Goal: Task Accomplishment & Management: Complete application form

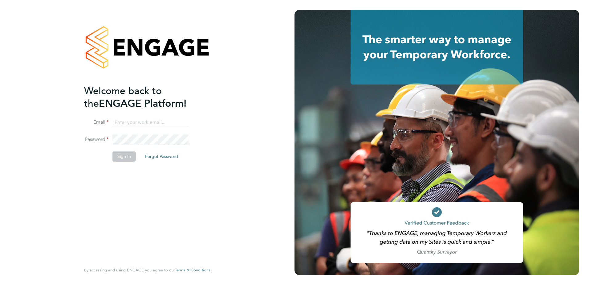
type input "nicola.meacham@vistry.co.uk"
click at [203, 172] on div "Welcome back to the ENGAGE Platform! Email nicola.meacham@vistry.co.uk Password…" at bounding box center [144, 172] width 120 height 177
click at [128, 160] on button "Sign In" at bounding box center [123, 156] width 23 height 10
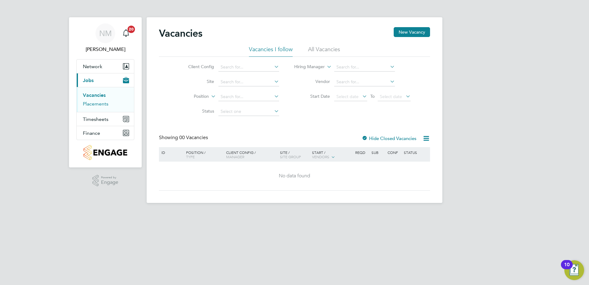
click at [103, 103] on link "Placements" at bounding box center [96, 104] width 26 height 6
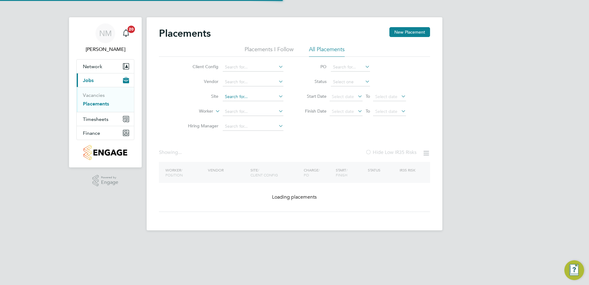
click at [230, 94] on input at bounding box center [253, 96] width 61 height 9
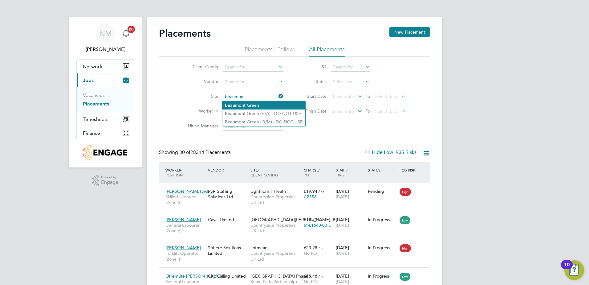
click at [288, 104] on li "Beaumon t Green" at bounding box center [263, 105] width 83 height 8
type input "Beaumont Green"
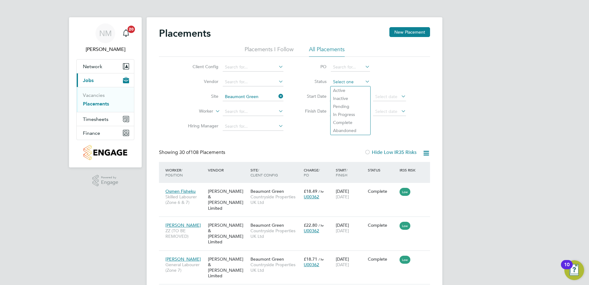
click at [333, 83] on input at bounding box center [350, 82] width 39 height 9
click at [343, 91] on li "Active" at bounding box center [351, 90] width 40 height 8
type input "Active"
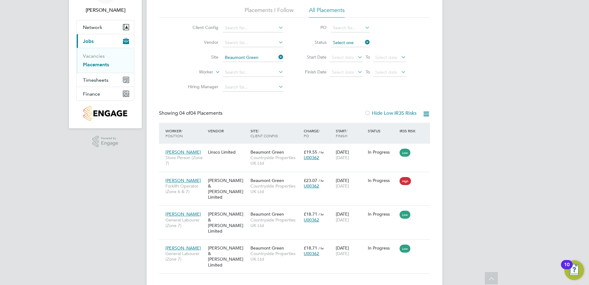
click at [358, 43] on div "Placements New Placement Placements I Follow All Placements Client Config Vendo…" at bounding box center [294, 130] width 271 height 285
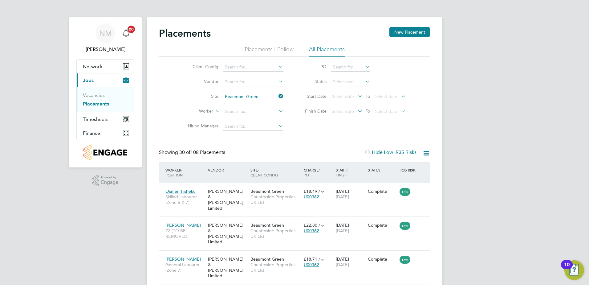
click at [400, 79] on li "Status" at bounding box center [352, 82] width 123 height 15
drag, startPoint x: 284, startPoint y: 94, endPoint x: 275, endPoint y: 96, distance: 9.4
click at [277, 94] on icon at bounding box center [277, 96] width 0 height 9
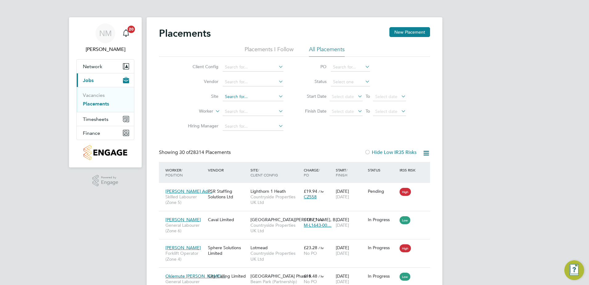
click at [265, 97] on input at bounding box center [253, 96] width 61 height 9
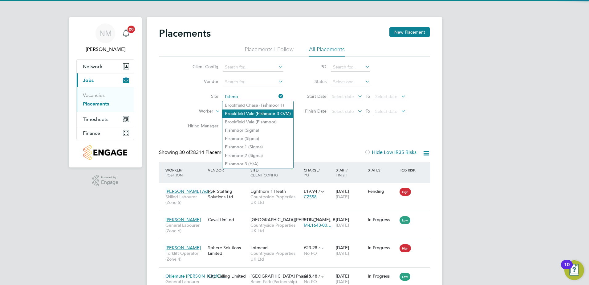
click at [265, 111] on b "Fishmo" at bounding box center [264, 113] width 14 height 5
type input "Brookfield Vale (Fishmoor 3 O/M)"
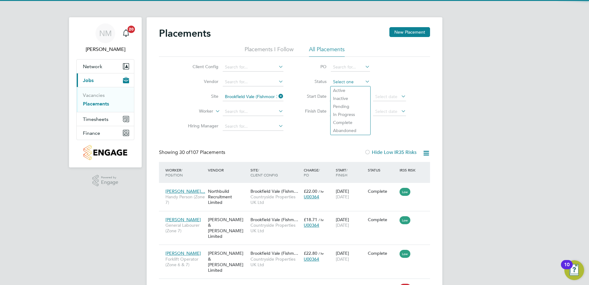
click at [349, 84] on input at bounding box center [350, 82] width 39 height 9
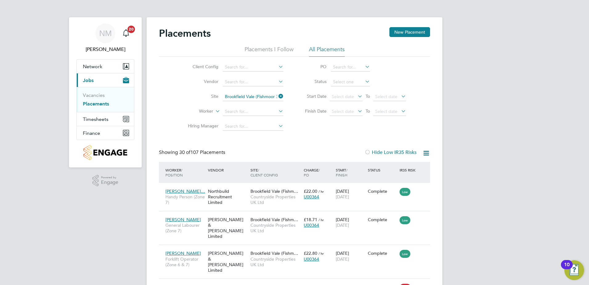
click at [349, 90] on li "Active" at bounding box center [351, 90] width 40 height 8
type input "Active"
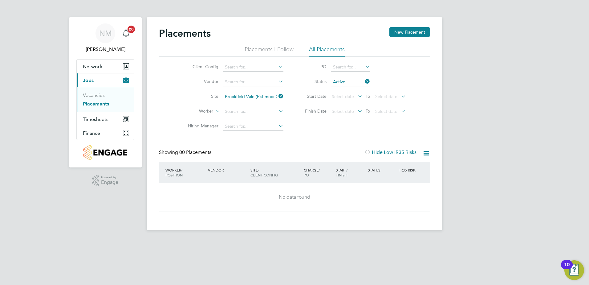
click at [364, 82] on icon at bounding box center [364, 81] width 0 height 9
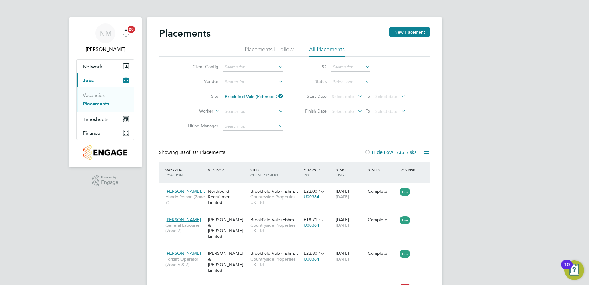
drag, startPoint x: 279, startPoint y: 95, endPoint x: 251, endPoint y: 97, distance: 28.4
click at [277, 95] on icon at bounding box center [277, 96] width 0 height 9
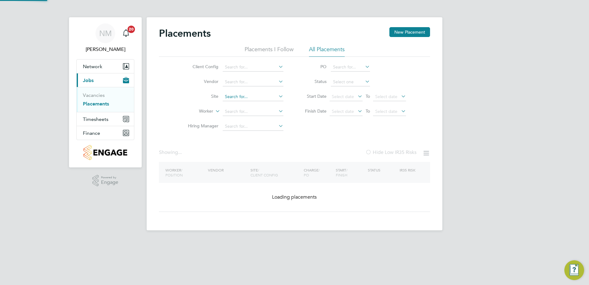
click at [250, 97] on input at bounding box center [253, 96] width 61 height 9
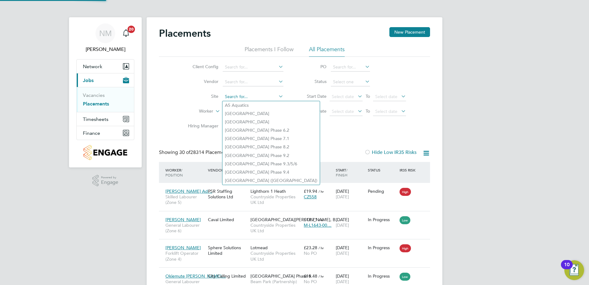
scroll to position [23, 43]
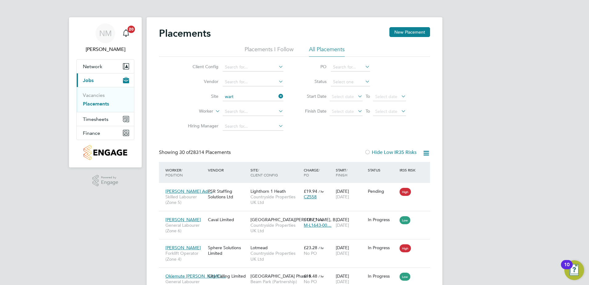
click at [247, 103] on li "Beaumont Green" at bounding box center [263, 105] width 82 height 8
type input "Beaumont Green"
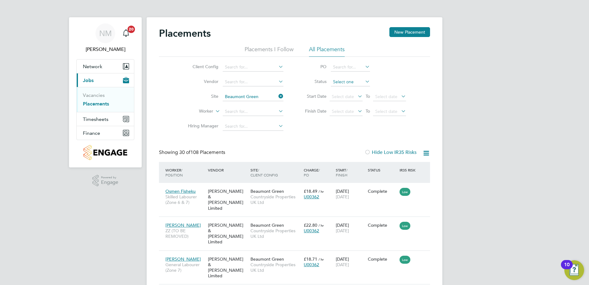
click at [345, 82] on input at bounding box center [350, 82] width 39 height 9
click at [346, 88] on li "Active" at bounding box center [351, 90] width 40 height 8
type input "Active"
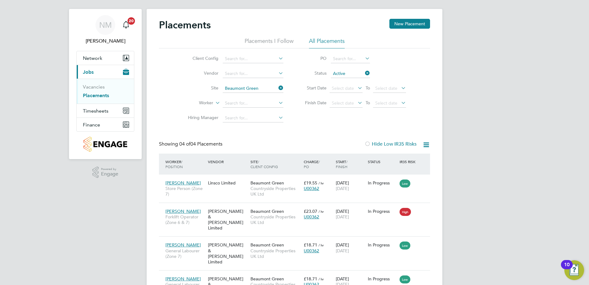
click at [364, 74] on icon at bounding box center [364, 73] width 0 height 9
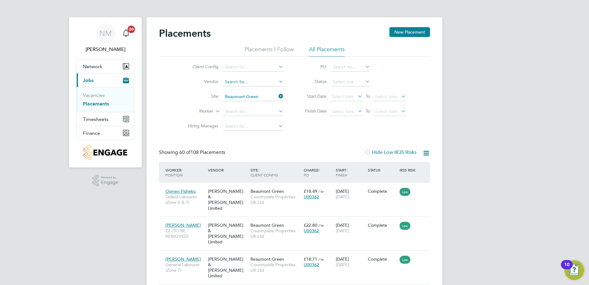
click at [235, 81] on input at bounding box center [253, 82] width 61 height 9
type input "n"
click at [241, 64] on input at bounding box center [253, 67] width 61 height 9
click at [258, 138] on li "Countryside Properties UK Ltd" at bounding box center [301, 142] width 158 height 8
type input "Countryside Properties UK Ltd"
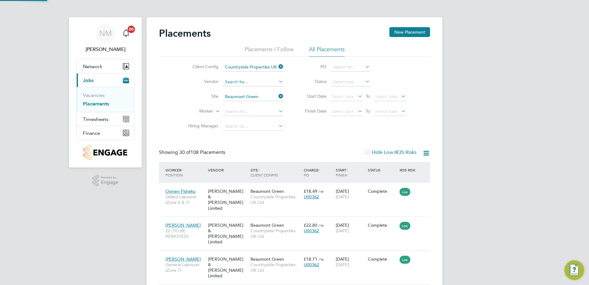
click at [237, 80] on input at bounding box center [253, 82] width 61 height 9
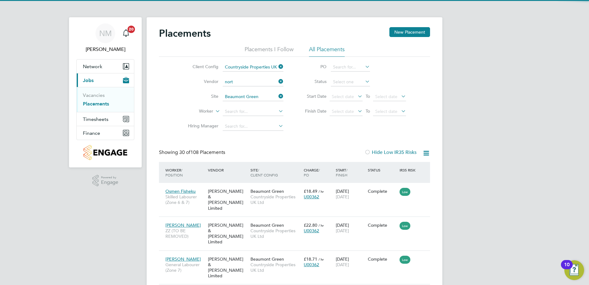
click at [240, 87] on li "Nort hbuild Recruitment Limited" at bounding box center [255, 90] width 67 height 8
type input "Northbuild Recruitment Limited"
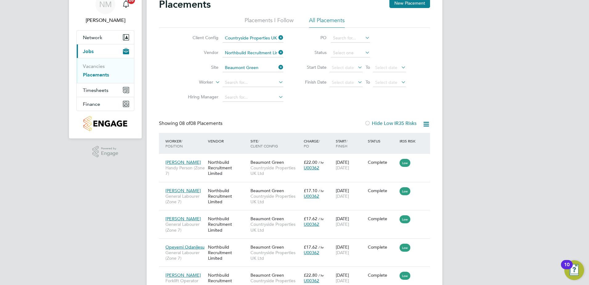
click at [277, 67] on icon at bounding box center [277, 67] width 0 height 9
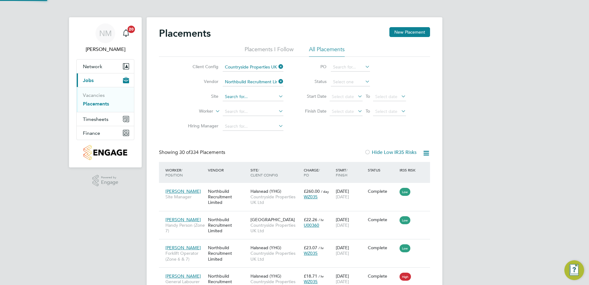
click at [242, 95] on input at bounding box center [253, 96] width 61 height 9
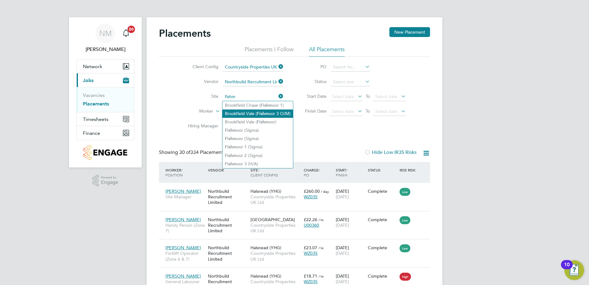
click at [250, 111] on li "Brookfield Vale ( Fishm oor 3 O/M)" at bounding box center [257, 113] width 71 height 8
type input "Brookfield Vale (Fishmoor 3 O/M)"
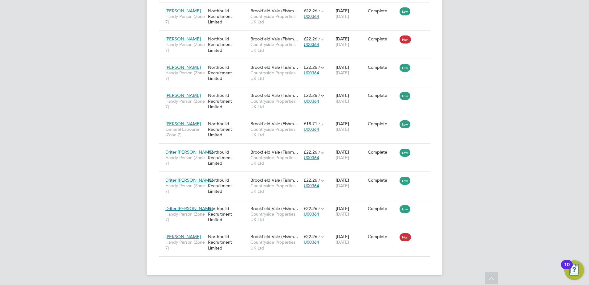
drag, startPoint x: 155, startPoint y: 246, endPoint x: 153, endPoint y: 244, distance: 3.2
click at [154, 246] on div "Placements New Placement Placements I Follow All Placements Client Config Count…" at bounding box center [295, 13] width 296 height 523
click at [250, 241] on div "Brookfield Vale (Fishm… Countryside Properties UK Ltd" at bounding box center [275, 241] width 53 height 23
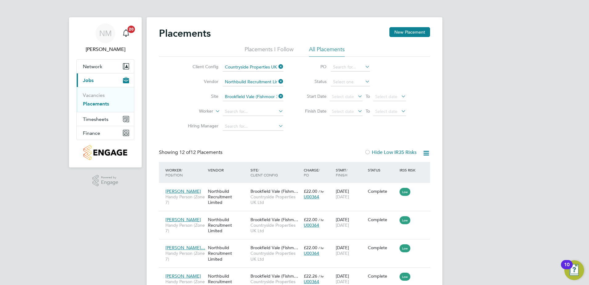
click at [277, 67] on icon at bounding box center [277, 66] width 0 height 9
click at [277, 81] on icon at bounding box center [277, 81] width 0 height 9
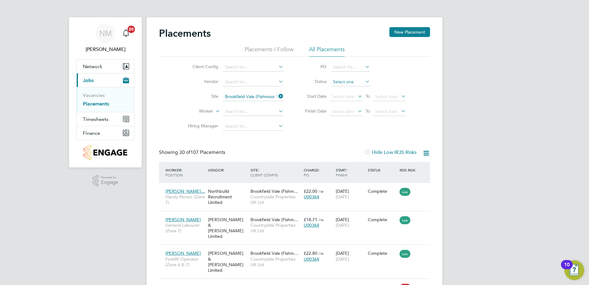
click at [345, 83] on input at bounding box center [350, 82] width 39 height 9
click at [347, 92] on li "Active" at bounding box center [351, 90] width 40 height 8
type input "Active"
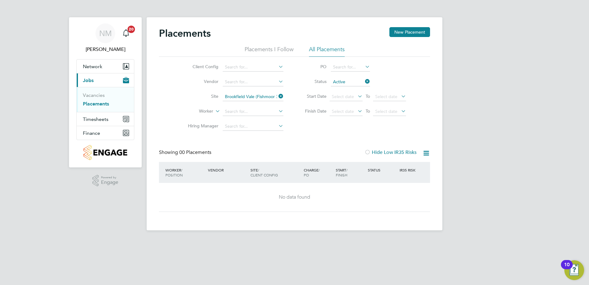
click at [364, 83] on icon at bounding box center [364, 81] width 0 height 9
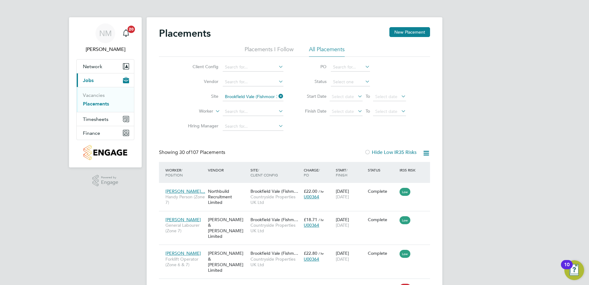
click at [364, 84] on icon at bounding box center [364, 81] width 0 height 9
click at [359, 120] on li "Complete" at bounding box center [351, 122] width 40 height 8
type input "Complete"
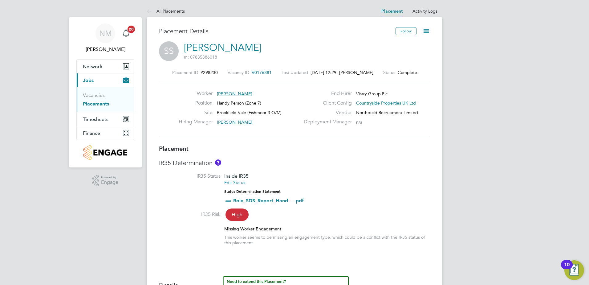
click at [426, 32] on icon at bounding box center [426, 31] width 8 height 8
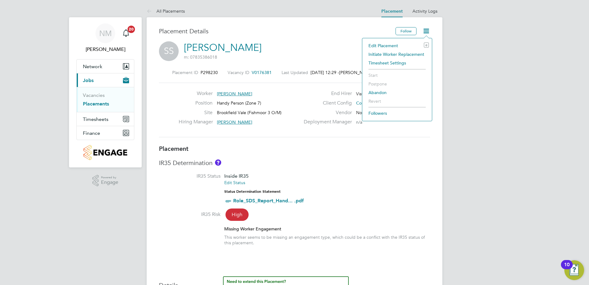
click at [383, 53] on li "Initiate Worker Replacement" at bounding box center [396, 54] width 63 height 9
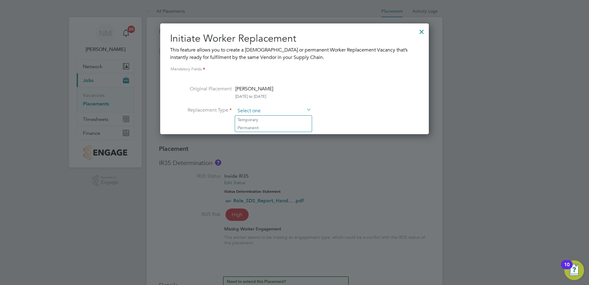
click at [249, 110] on input at bounding box center [273, 110] width 76 height 9
click at [250, 129] on li "Permanent" at bounding box center [273, 128] width 77 height 8
type input "Permanent"
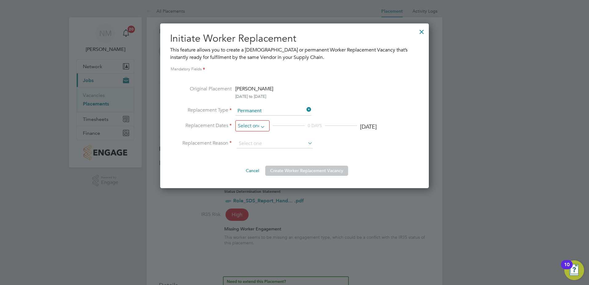
click at [253, 128] on input at bounding box center [252, 125] width 34 height 11
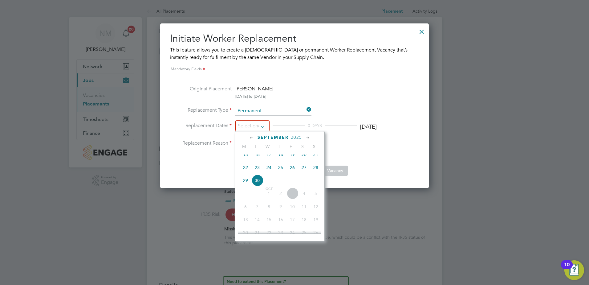
click at [255, 185] on span "30" at bounding box center [257, 180] width 12 height 12
type input "[DATE]"
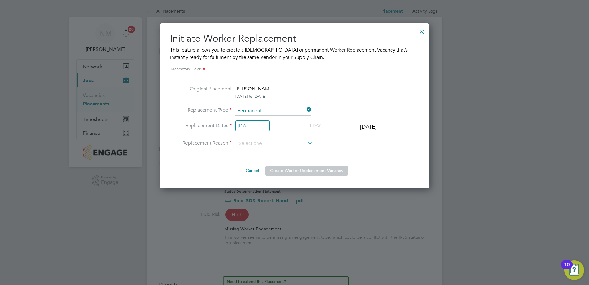
click at [377, 125] on div "[DATE]" at bounding box center [368, 126] width 17 height 7
click at [377, 128] on div "[DATE]" at bounding box center [368, 126] width 17 height 7
click at [420, 33] on div at bounding box center [421, 30] width 11 height 11
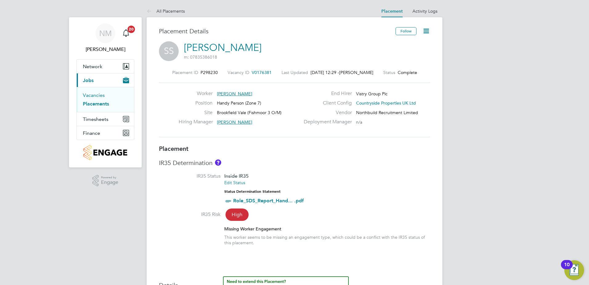
click at [96, 95] on link "Vacancies" at bounding box center [94, 95] width 22 height 6
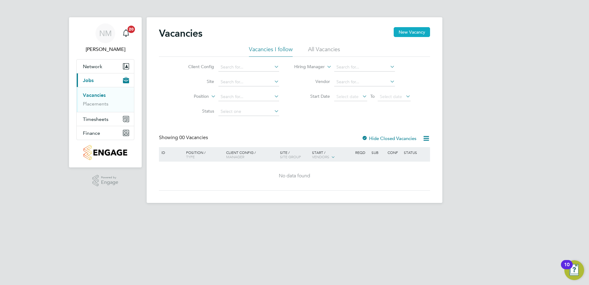
click at [419, 32] on button "New Vacancy" at bounding box center [412, 32] width 36 height 10
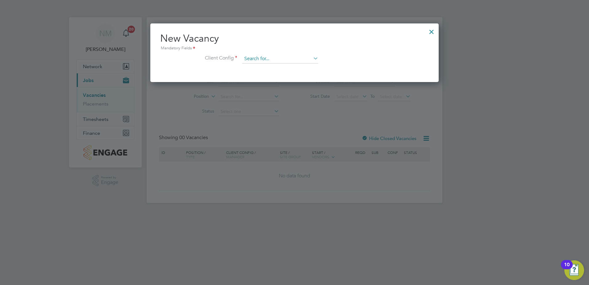
click at [261, 59] on input at bounding box center [280, 58] width 76 height 9
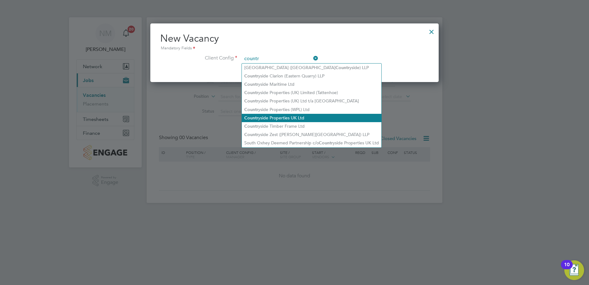
click at [292, 114] on li "Countr yside Properties UK Ltd" at bounding box center [312, 118] width 140 height 8
type input "Countryside Properties UK Ltd"
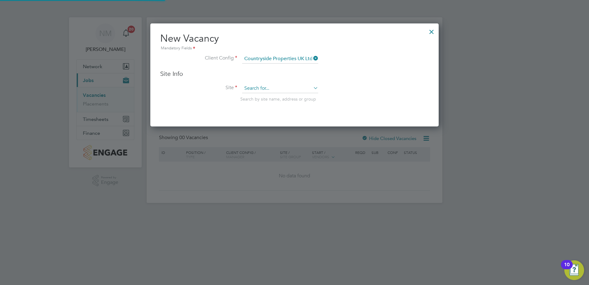
click at [259, 91] on input at bounding box center [280, 88] width 76 height 9
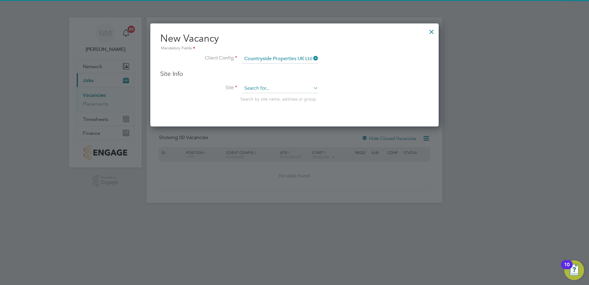
click at [268, 86] on input at bounding box center [280, 88] width 76 height 9
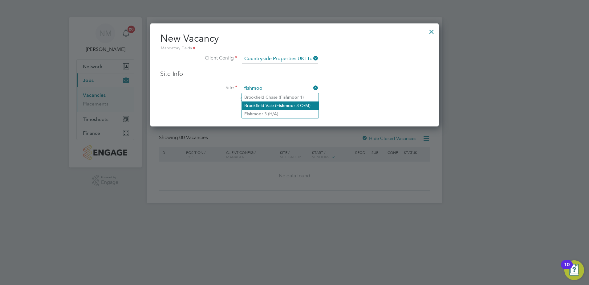
click at [278, 104] on b "Fishmoo" at bounding box center [284, 105] width 17 height 5
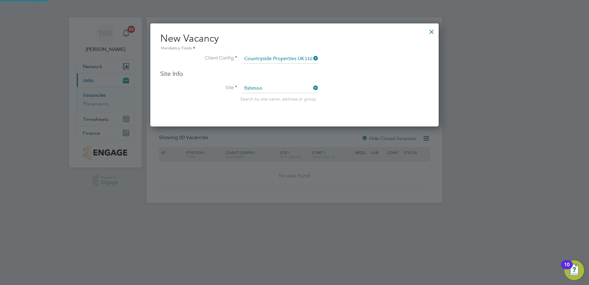
type input "Brookfield Vale (Fishmoor 3 O/M)"
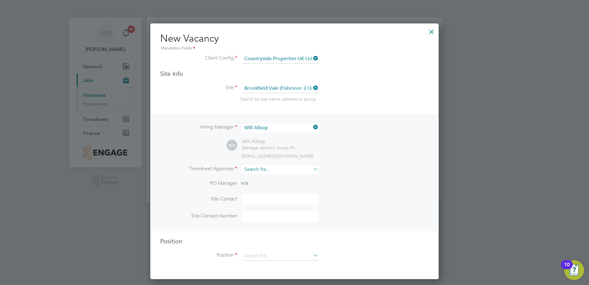
click at [264, 170] on input at bounding box center [280, 169] width 76 height 9
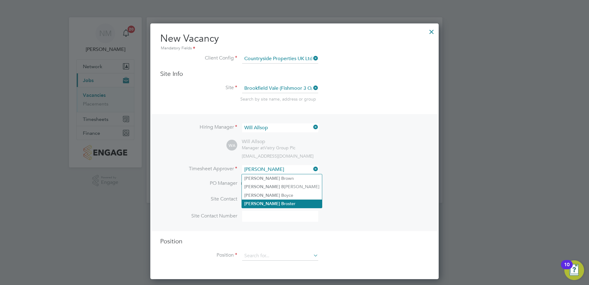
click at [269, 200] on li "Chris B roster" at bounding box center [282, 203] width 80 height 8
type input "[PERSON_NAME]"
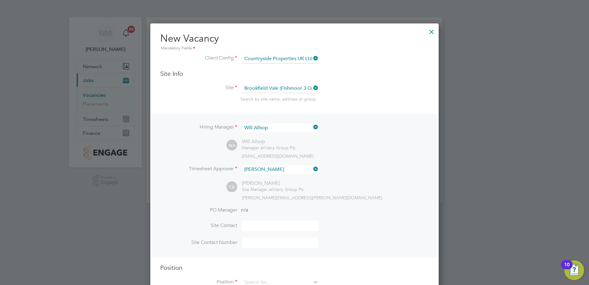
click at [362, 187] on div "CB Chris Broster Site Manager at Vistry Group Plc chris.broster@vistry.co.uk" at bounding box center [327, 190] width 202 height 20
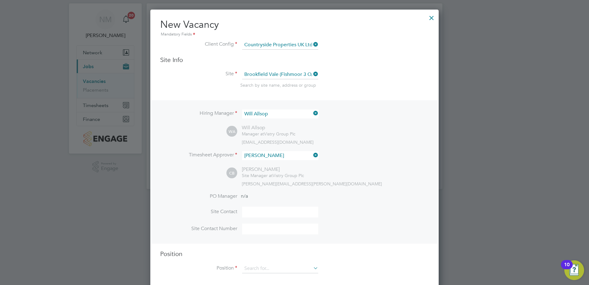
scroll to position [21, 0]
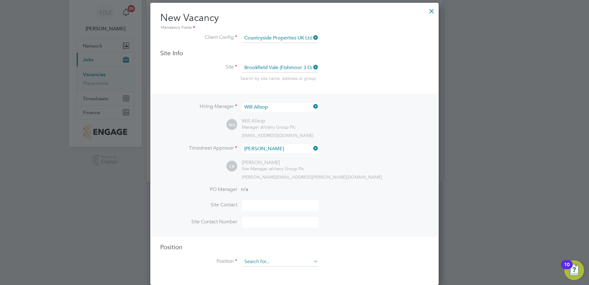
click at [258, 262] on input at bounding box center [280, 261] width 76 height 9
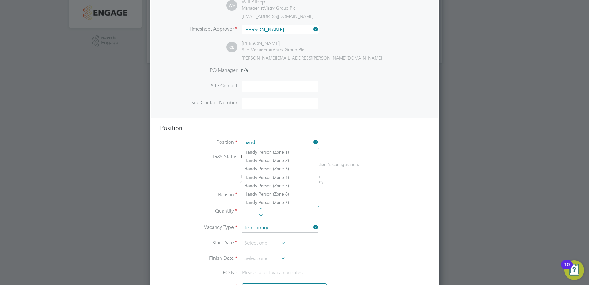
scroll to position [145, 0]
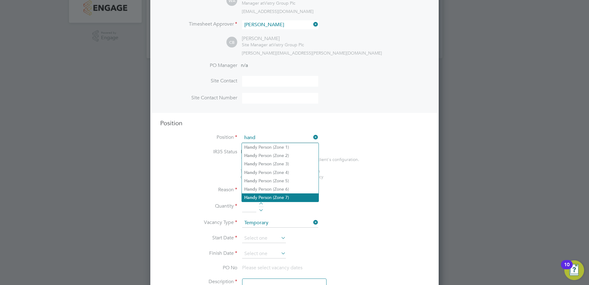
click at [284, 196] on li "Hand y Person (Zone 7)" at bounding box center [280, 197] width 77 height 8
type input "Handy Person (Zone 7)"
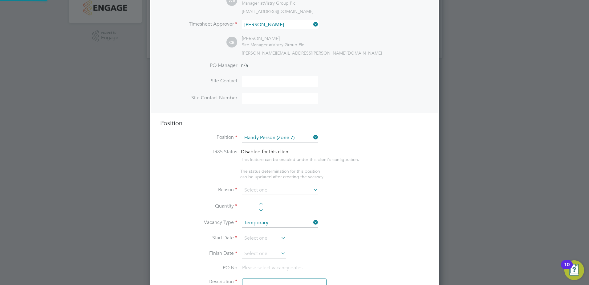
type textarea "• Perform repair and maintenance tasks on doors, furniture, fixtures and applia…"
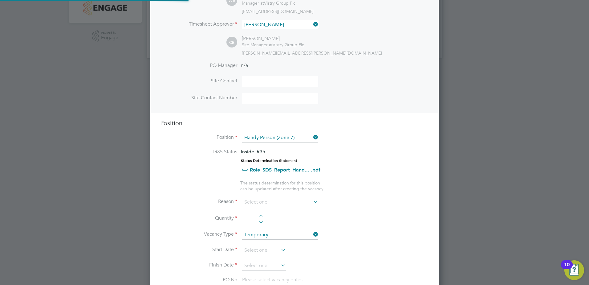
scroll to position [18, 32]
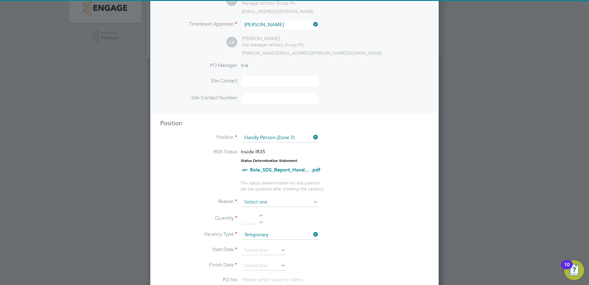
click at [258, 204] on input at bounding box center [280, 202] width 76 height 9
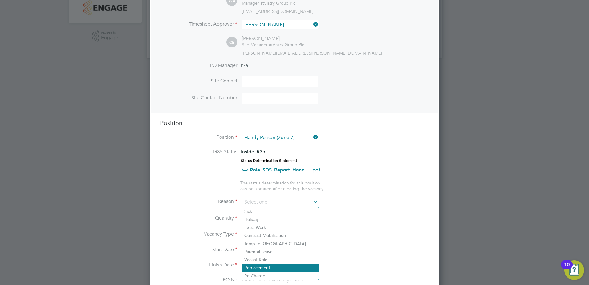
click at [277, 266] on li "Replacement" at bounding box center [280, 267] width 77 height 8
type input "Replacement"
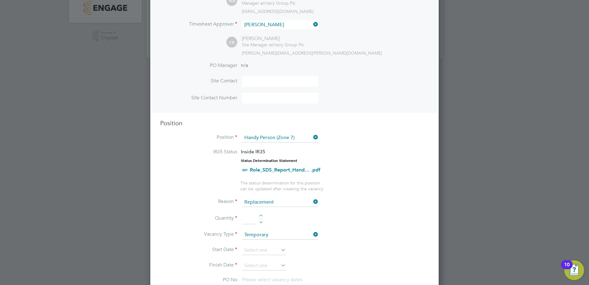
click at [334, 227] on li "Quantity" at bounding box center [294, 221] width 269 height 17
click at [263, 216] on div at bounding box center [261, 216] width 5 height 4
type input "1"
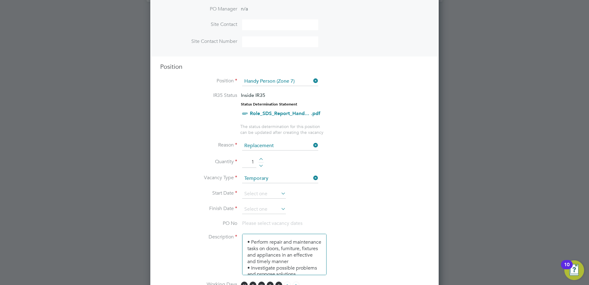
scroll to position [206, 0]
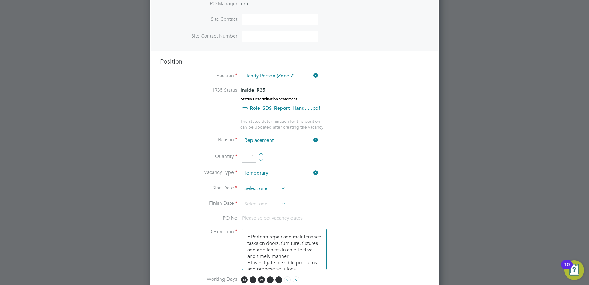
click at [277, 190] on input at bounding box center [264, 188] width 44 height 9
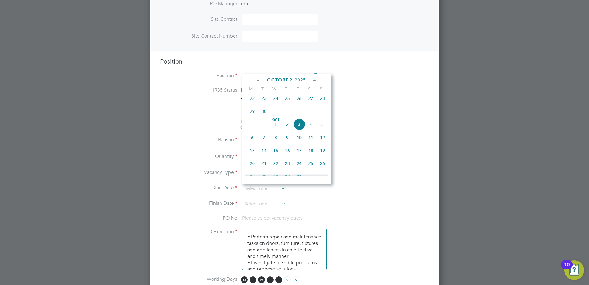
click at [265, 116] on span "30" at bounding box center [264, 111] width 12 height 12
type input "30 Sep 2025"
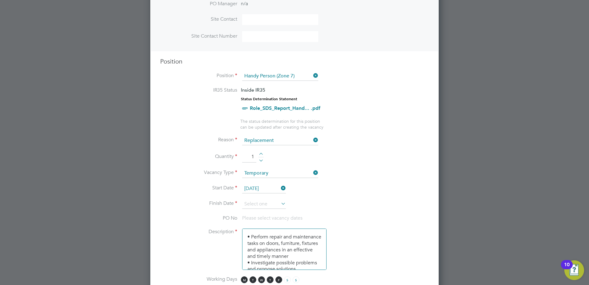
click at [280, 205] on icon at bounding box center [280, 203] width 0 height 9
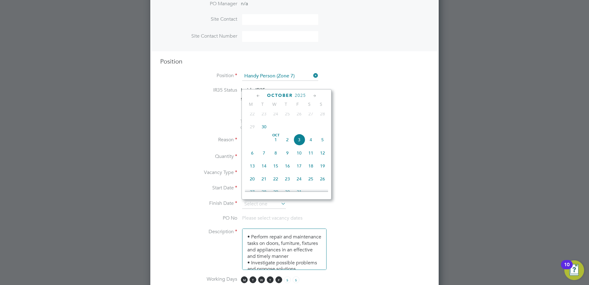
click at [299, 159] on span "10" at bounding box center [299, 153] width 12 height 12
type input "10 Oct 2025"
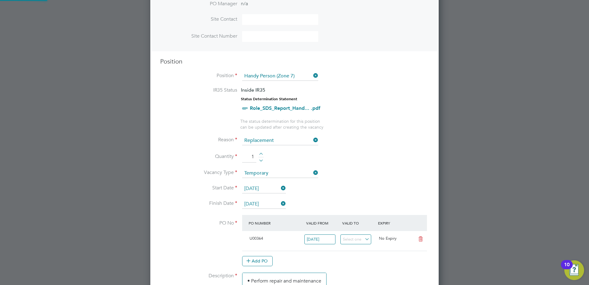
scroll to position [10, 58]
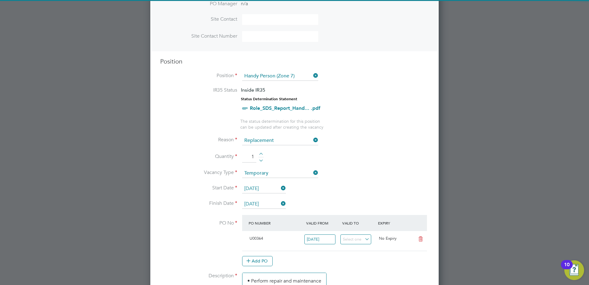
click at [365, 179] on li "Vacancy Type Temporary" at bounding box center [294, 176] width 269 height 15
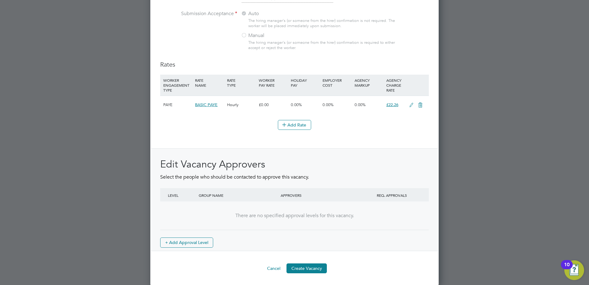
scroll to position [669, 0]
click at [304, 264] on button "Create Vacancy" at bounding box center [307, 268] width 40 height 10
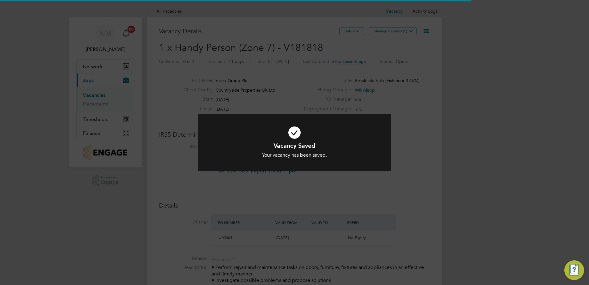
scroll to position [10, 58]
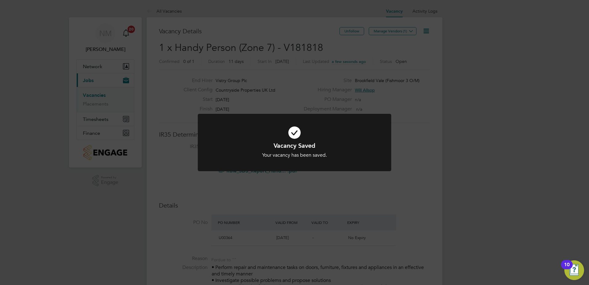
click at [360, 63] on div "Vacancy Saved Your vacancy has been saved. Cancel Okay" at bounding box center [294, 142] width 589 height 285
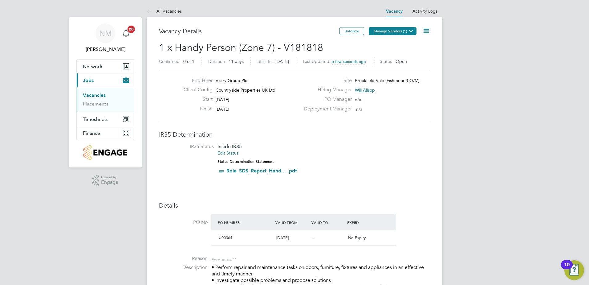
click at [413, 32] on icon at bounding box center [411, 31] width 5 height 5
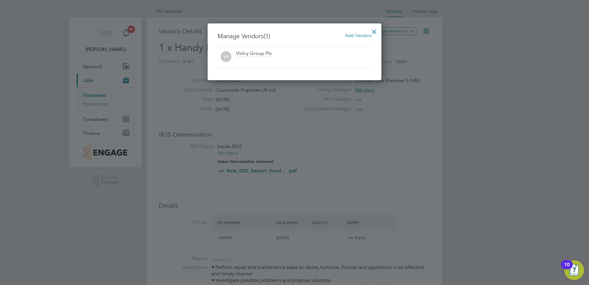
click at [369, 36] on div at bounding box center [374, 30] width 11 height 11
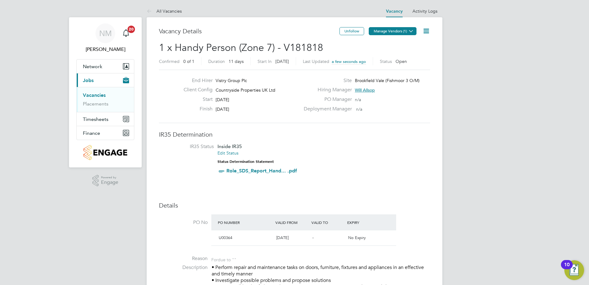
click at [397, 32] on button "Manage Vendors (1)" at bounding box center [393, 31] width 48 height 8
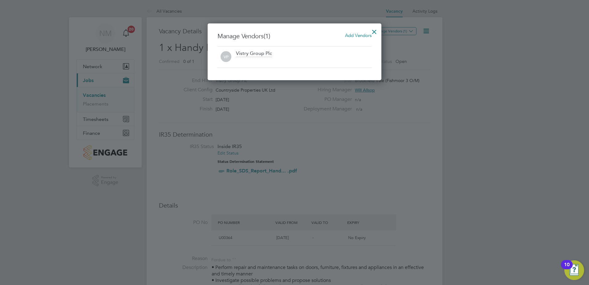
click at [351, 36] on span "Add Vendors" at bounding box center [358, 35] width 26 height 6
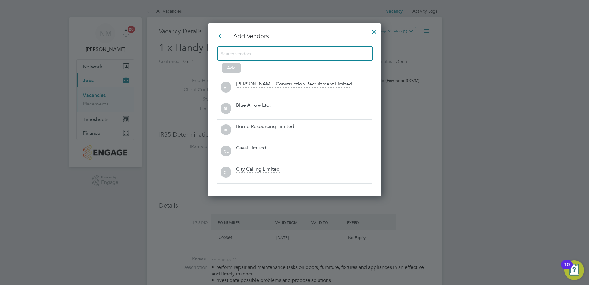
click at [237, 54] on input at bounding box center [290, 53] width 139 height 8
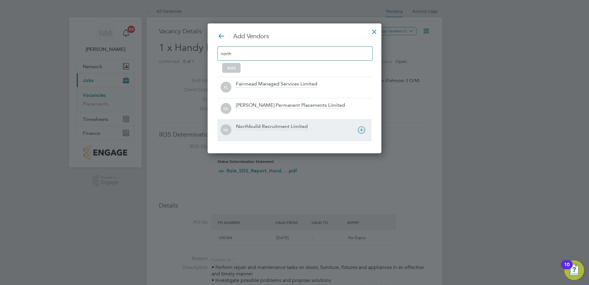
type input "north"
click at [268, 128] on div "Northbuild Recruitment Limited" at bounding box center [272, 126] width 72 height 7
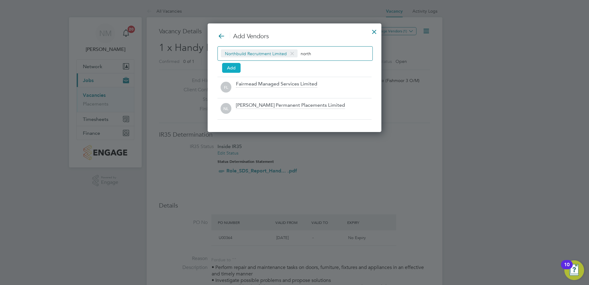
click at [236, 67] on button "Add" at bounding box center [231, 68] width 18 height 10
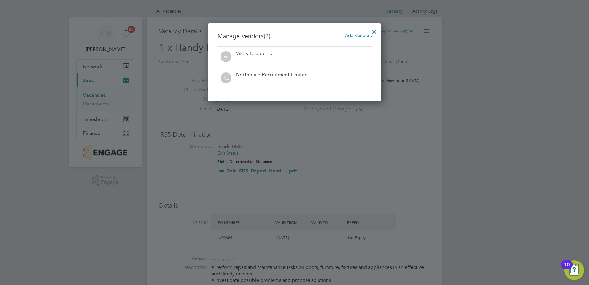
click at [375, 29] on div at bounding box center [374, 30] width 11 height 11
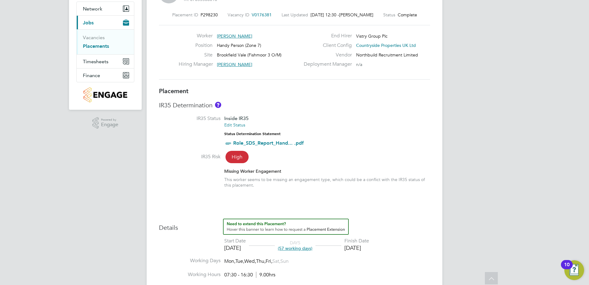
scroll to position [31, 0]
